Goal: Check status: Check status

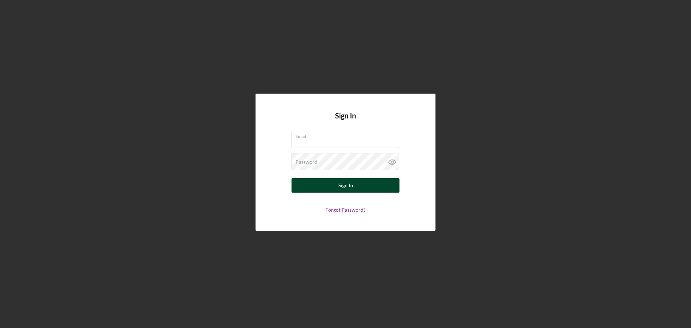
type input "[EMAIL_ADDRESS][DOMAIN_NAME]"
click at [336, 184] on button "Sign In" at bounding box center [345, 185] width 108 height 14
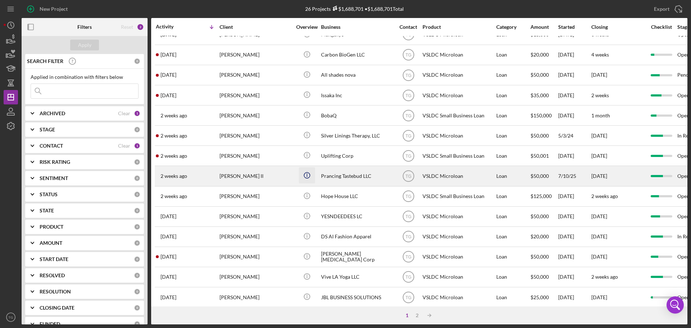
scroll to position [144, 0]
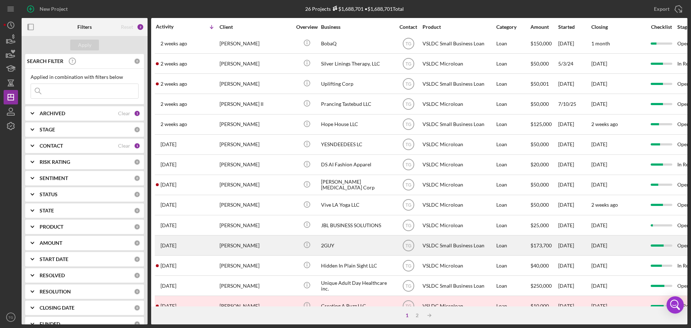
click at [251, 246] on div "[PERSON_NAME]" at bounding box center [256, 245] width 72 height 19
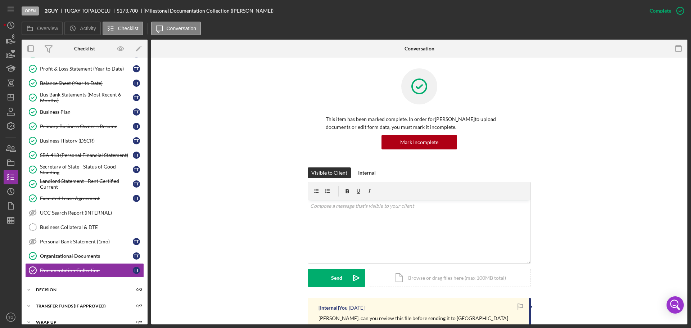
scroll to position [68, 0]
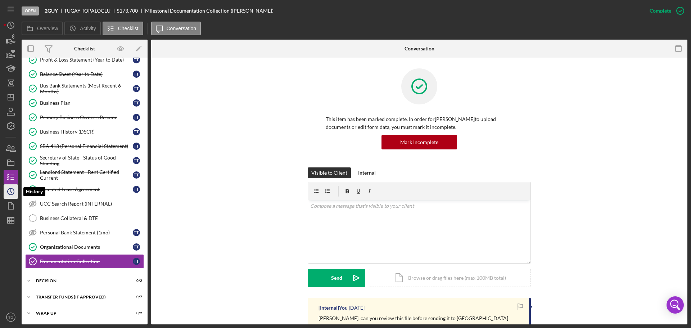
click at [14, 193] on icon "Icon/History" at bounding box center [11, 191] width 18 height 18
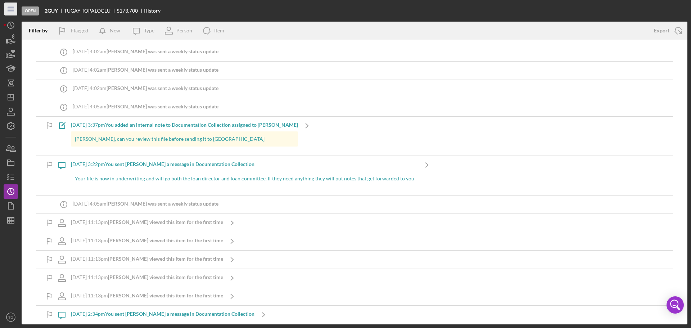
click at [9, 9] on icon "Icon/Menu" at bounding box center [11, 9] width 16 height 16
